Goal: Transaction & Acquisition: Register for event/course

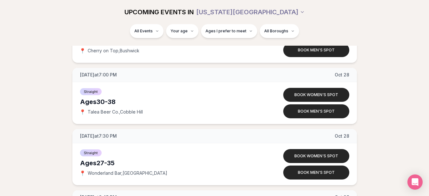
scroll to position [2643, 0]
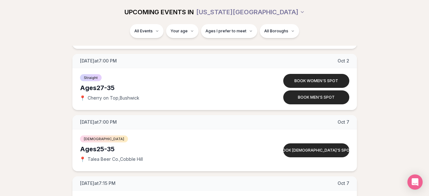
scroll to position [1612, 0]
